Goal: Find specific page/section: Find specific page/section

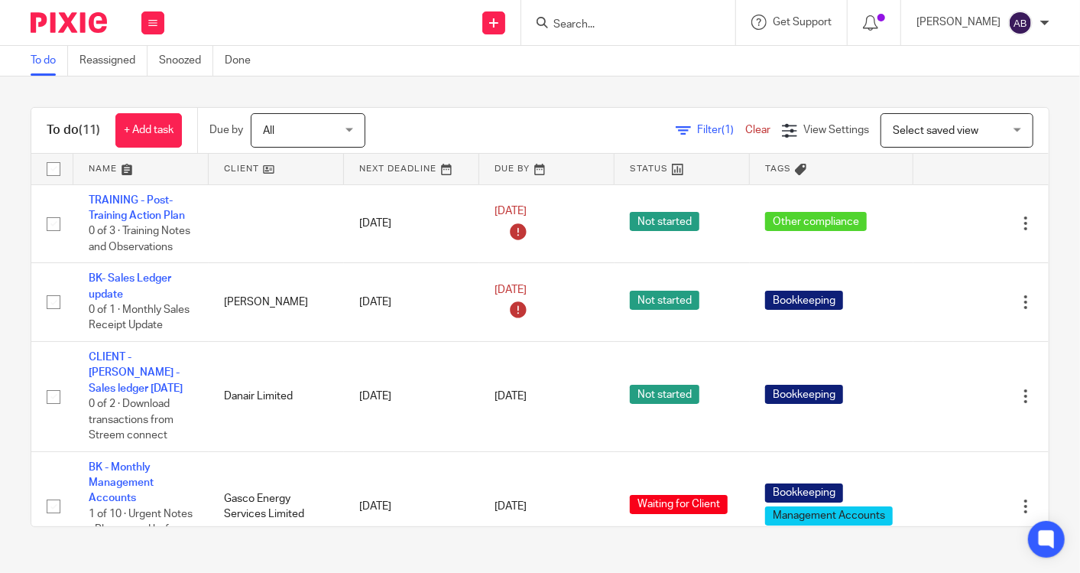
click at [579, 20] on input "Search" at bounding box center [621, 25] width 138 height 14
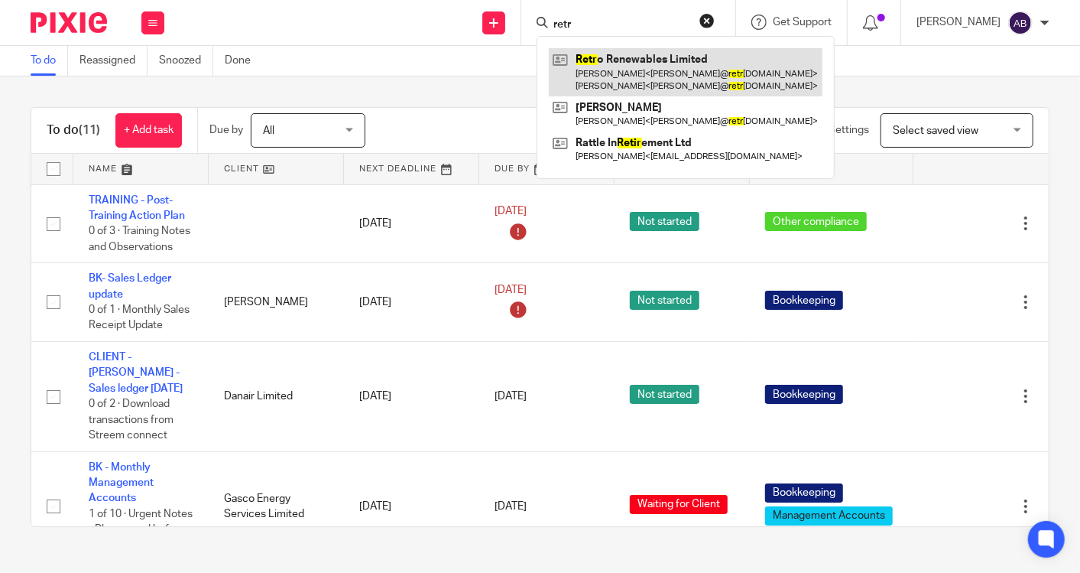
type input "retr"
click at [599, 66] on link at bounding box center [686, 71] width 274 height 47
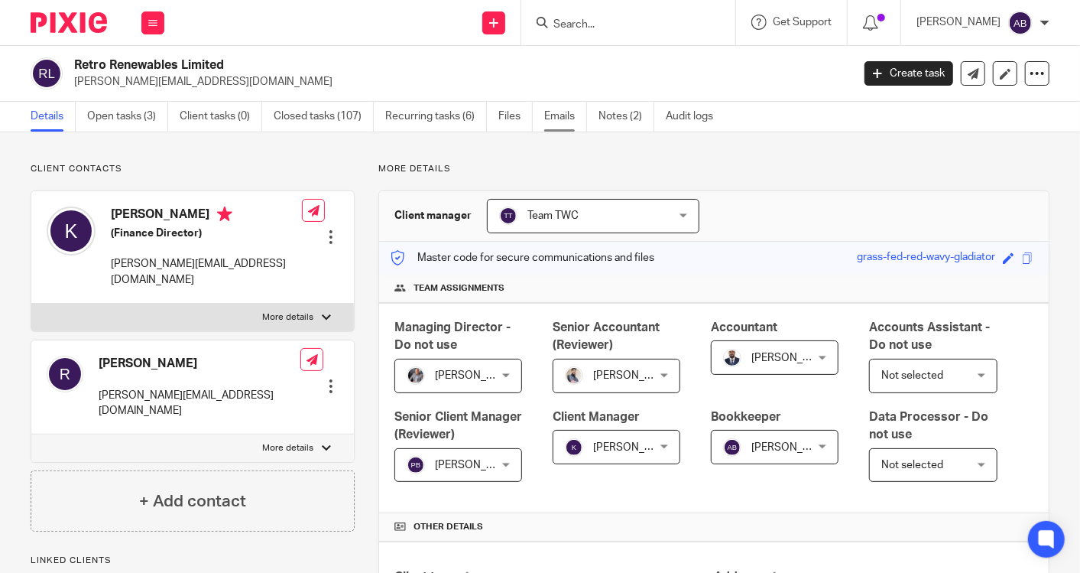
click at [568, 107] on link "Emails" at bounding box center [565, 117] width 43 height 30
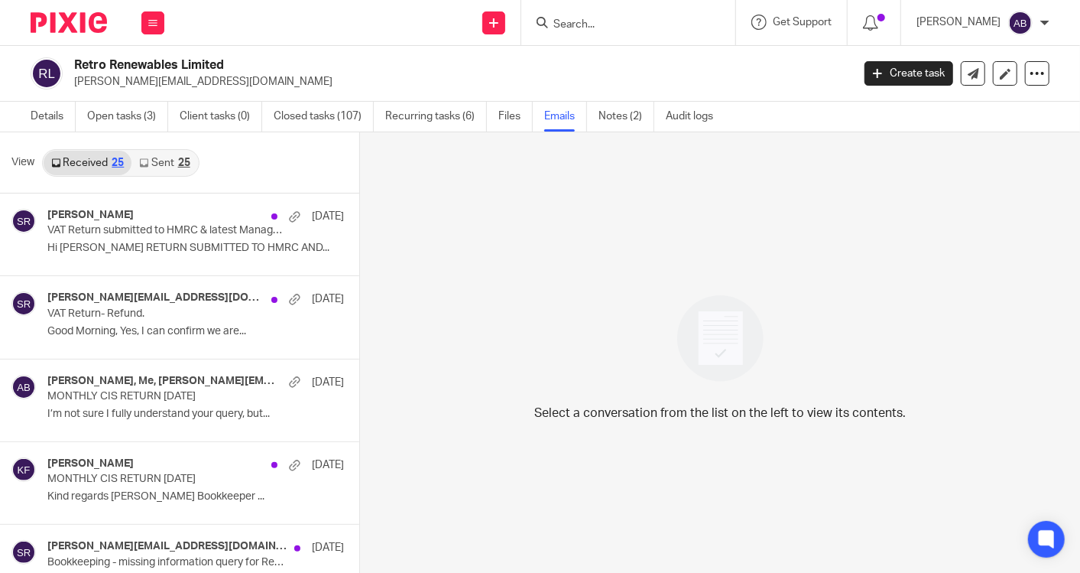
click at [159, 161] on link "Sent 25" at bounding box center [164, 163] width 66 height 24
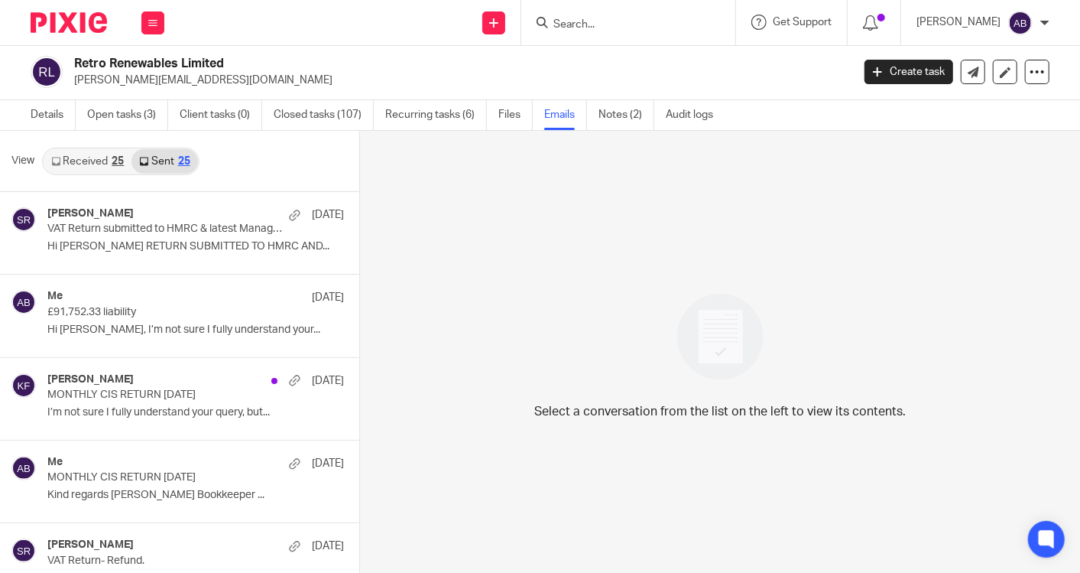
click at [108, 159] on link "Received 25" at bounding box center [88, 161] width 88 height 24
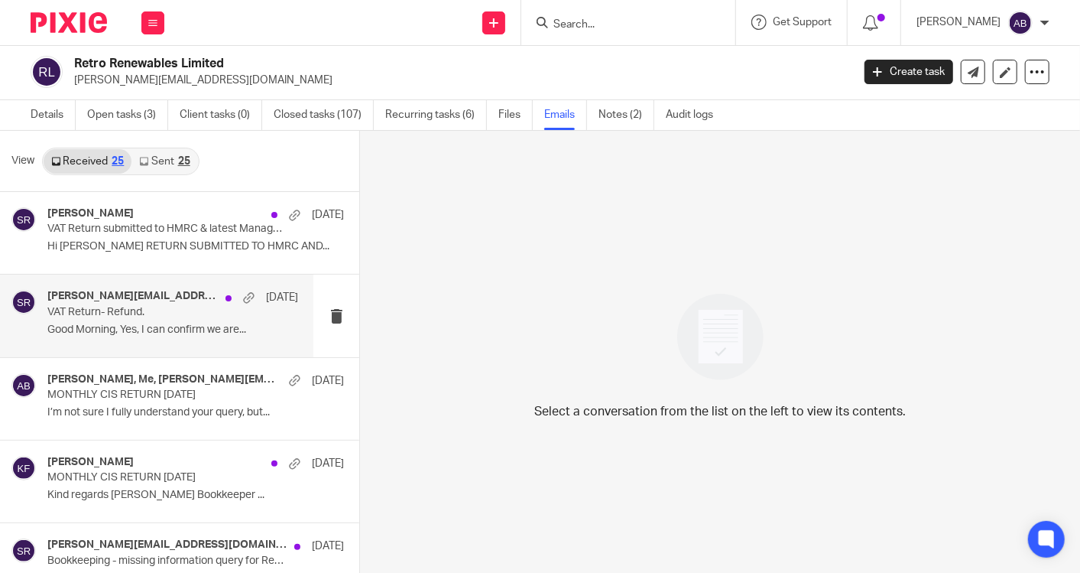
scroll to position [0, 0]
click at [172, 323] on div "kate@retrorenewables.co.uk, Said Rahim 7 Oct VAT Return- Refund. Good Morning, …" at bounding box center [172, 316] width 251 height 51
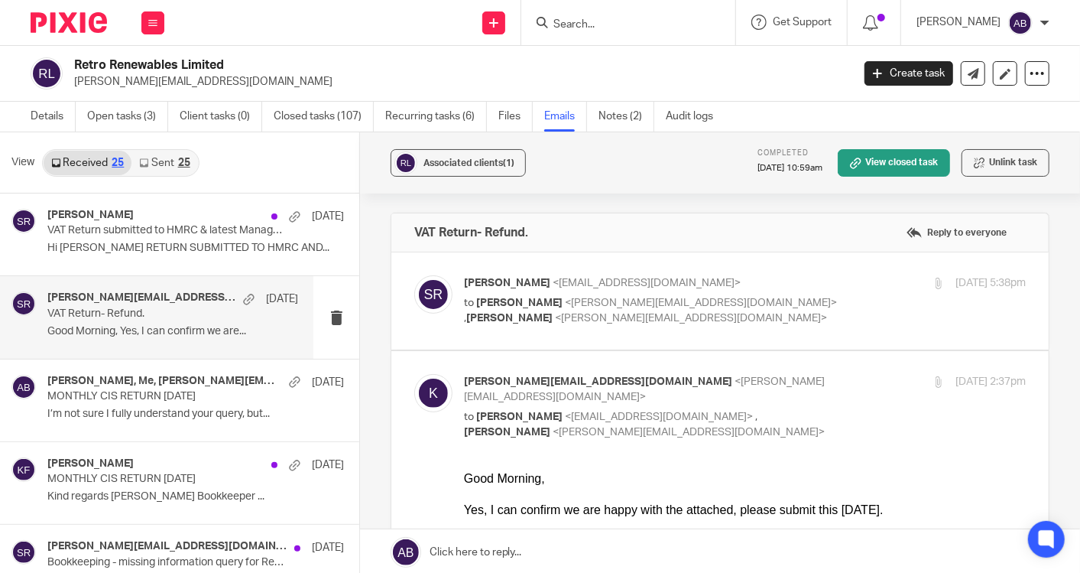
click at [787, 295] on p "to Kate <kate@retrorenewables.co.uk> , Kim Faulkner <kim@togetherwecount.co.uk>" at bounding box center [651, 310] width 375 height 31
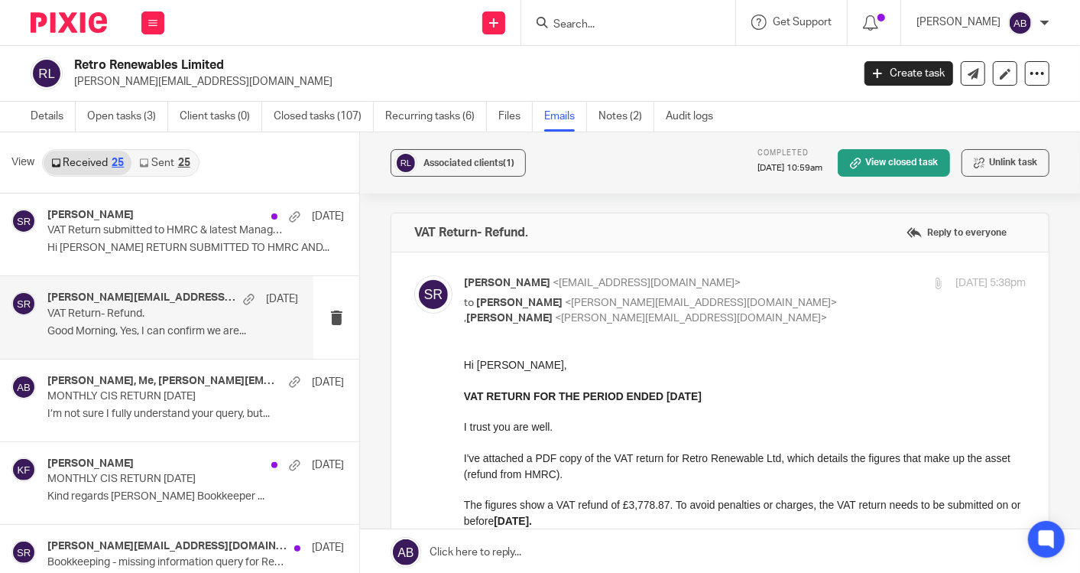
click at [787, 295] on p "to Kate <kate@retrorenewables.co.uk> , Kim Faulkner <kim@togetherwecount.co.uk>" at bounding box center [651, 310] width 375 height 31
checkbox input "false"
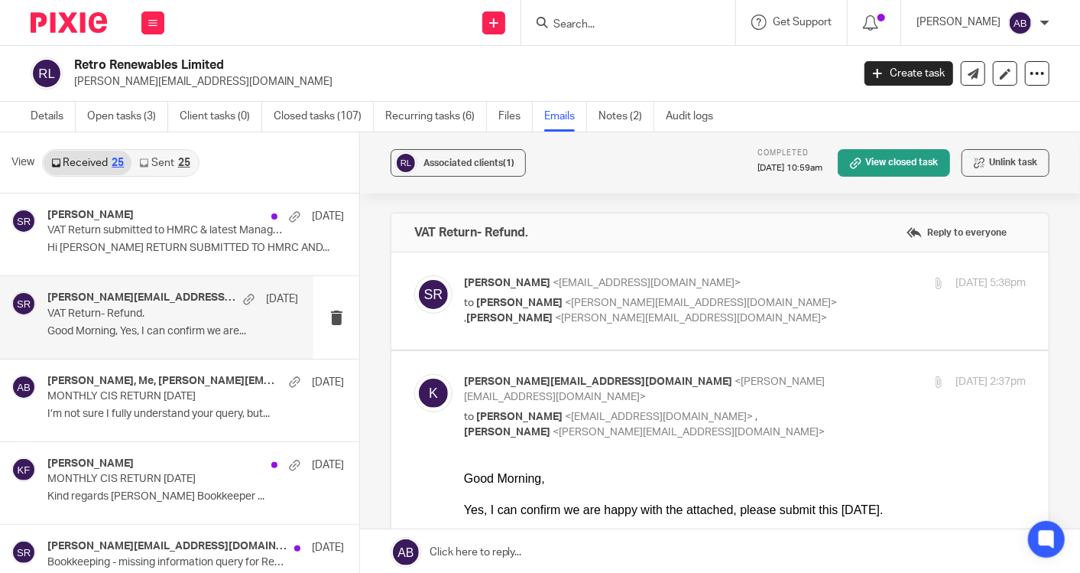
click at [414, 373] on input "checkbox" at bounding box center [414, 373] width 1 height 1
checkbox input "false"
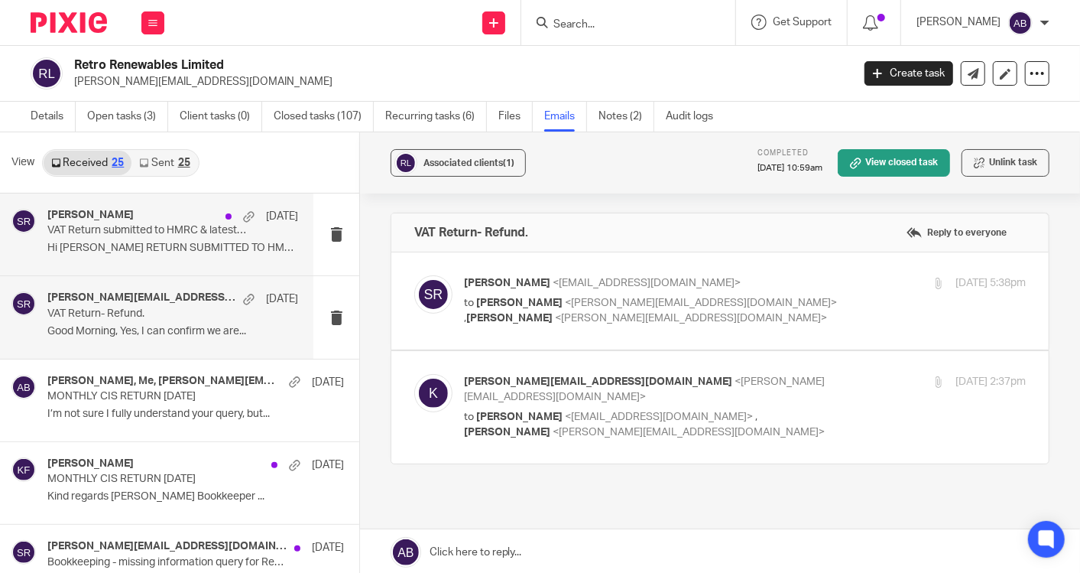
click at [94, 237] on div "Said Rahim 7 Oct VAT Return submitted to HMRC & latest Management Accounts. Hi …" at bounding box center [172, 234] width 251 height 51
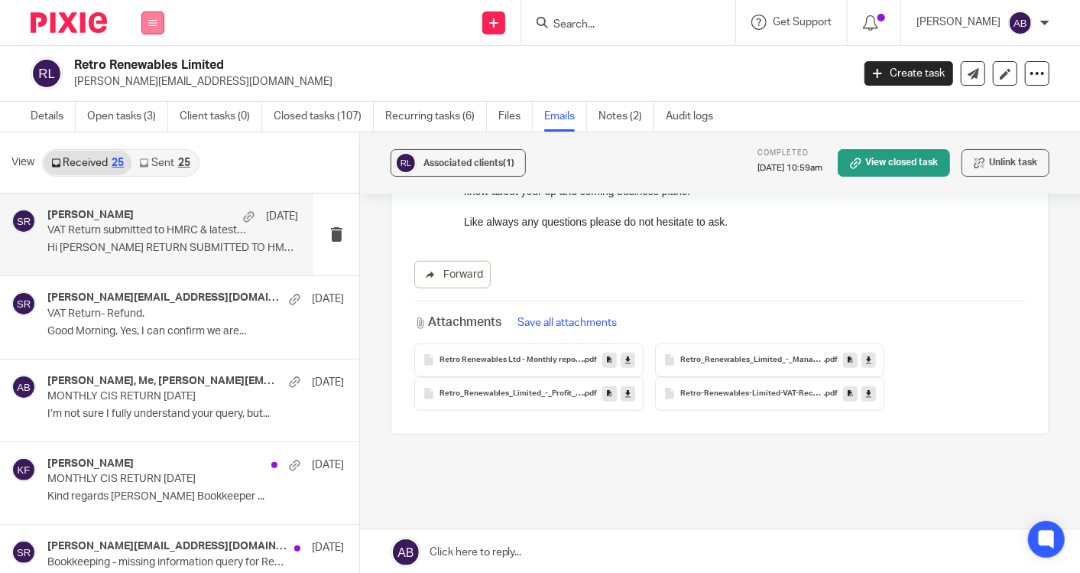
click at [153, 16] on button at bounding box center [152, 22] width 23 height 23
click at [153, 72] on link "Work" at bounding box center [144, 71] width 24 height 11
